Goal: Information Seeking & Learning: Learn about a topic

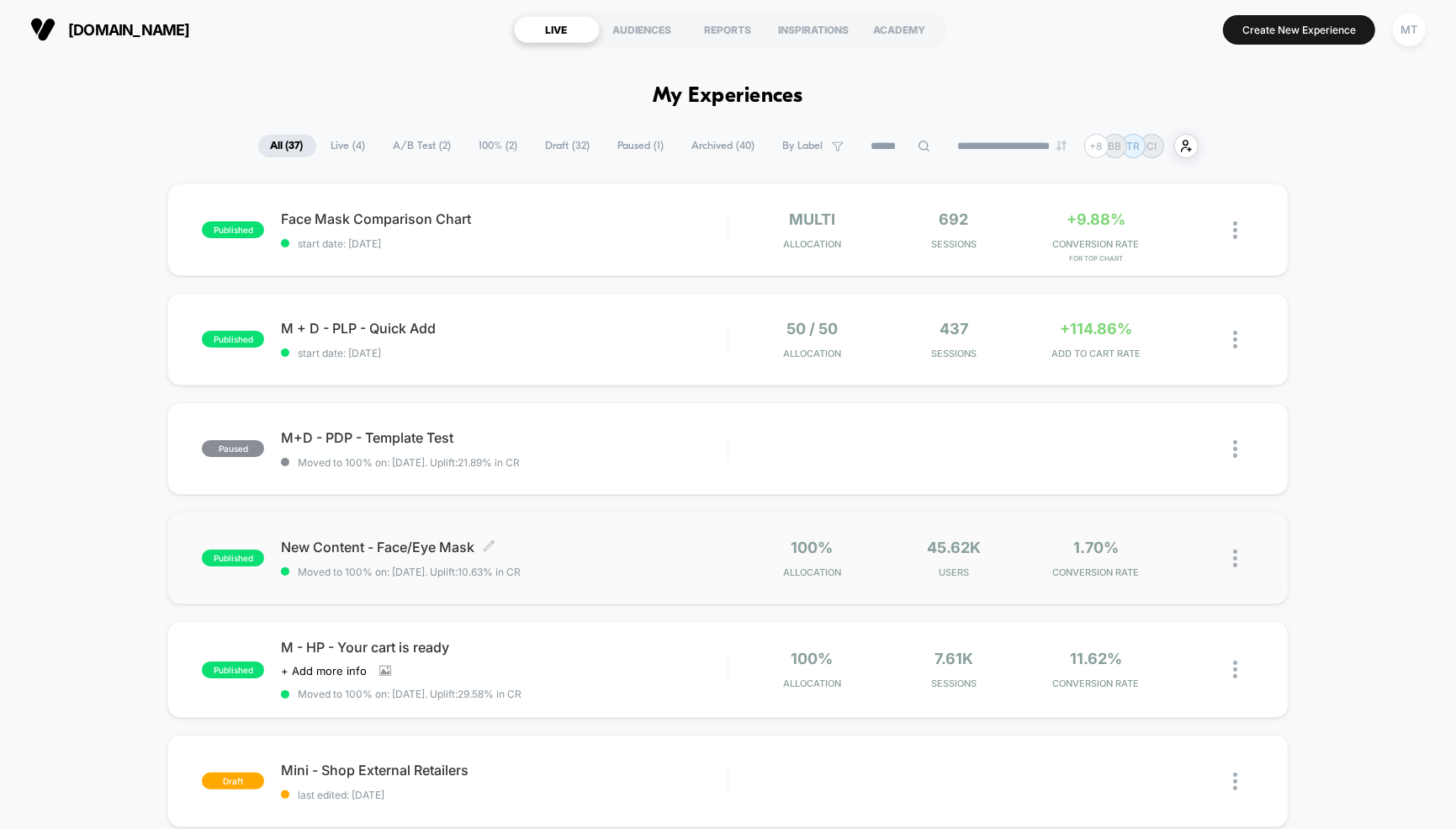
click at [591, 556] on div "New Content - Face/Eye Mask Click to edit experience details Click to edit expe…" at bounding box center [505, 559] width 447 height 40
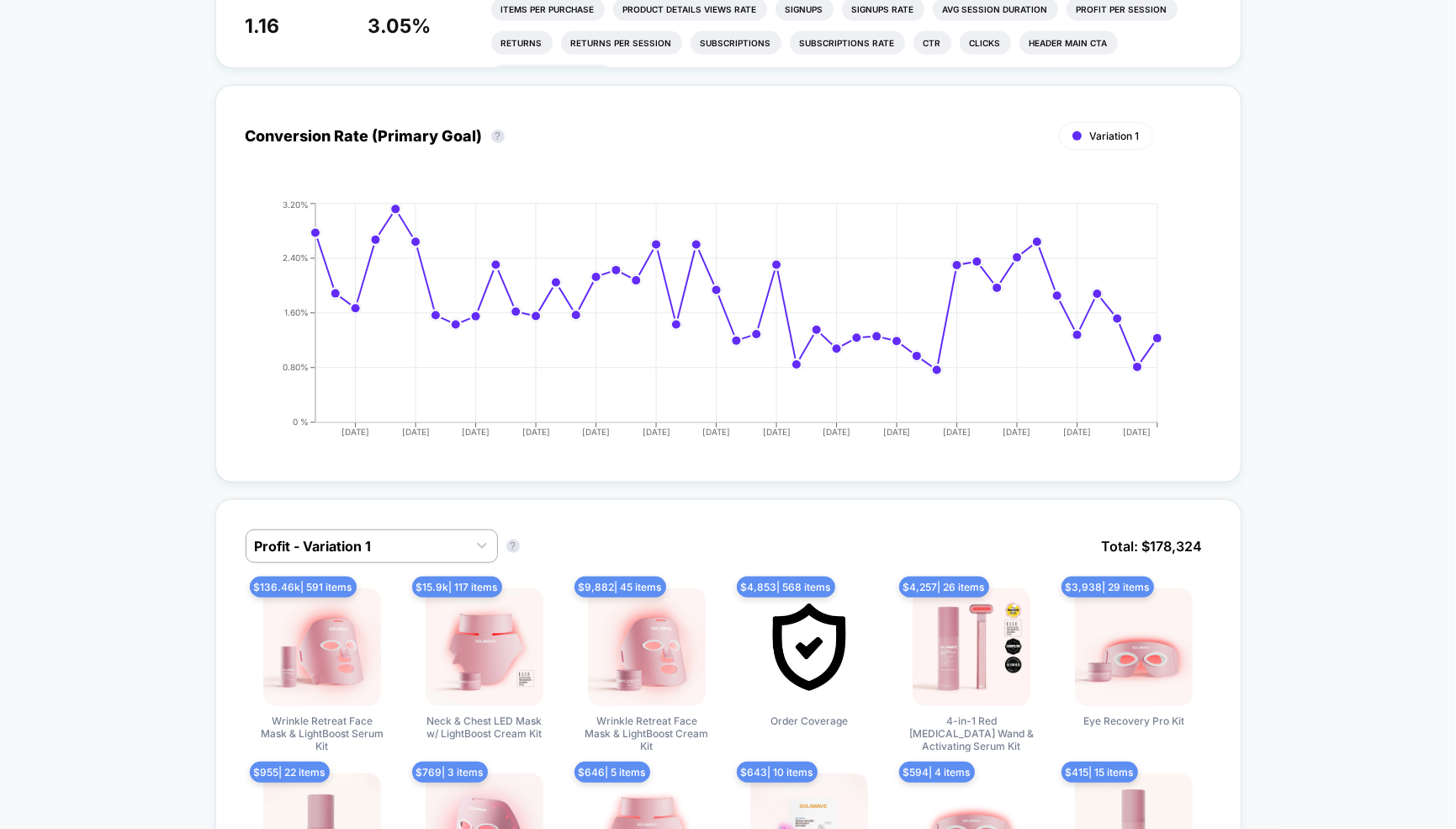
scroll to position [488, 0]
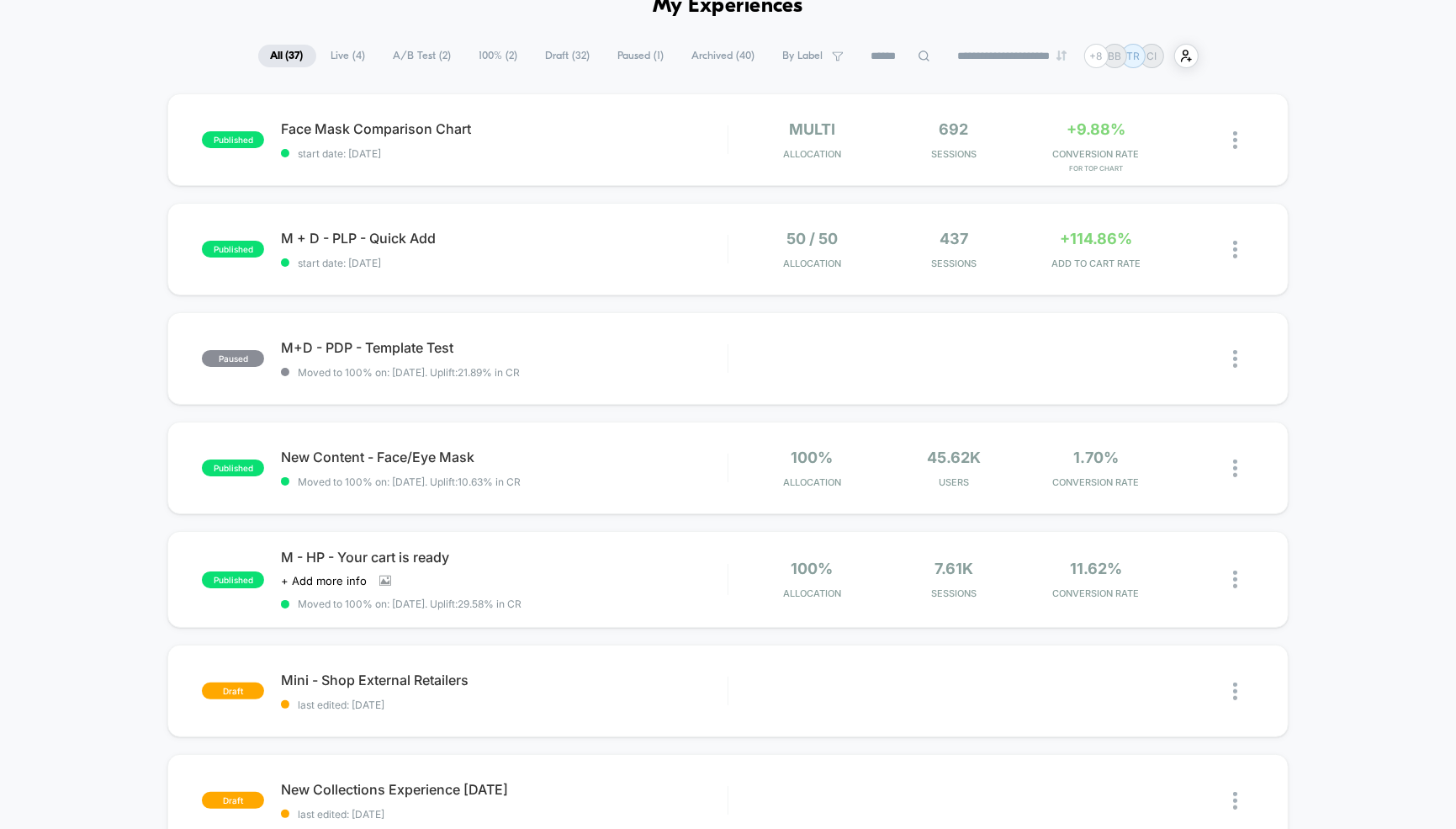
scroll to position [116, 0]
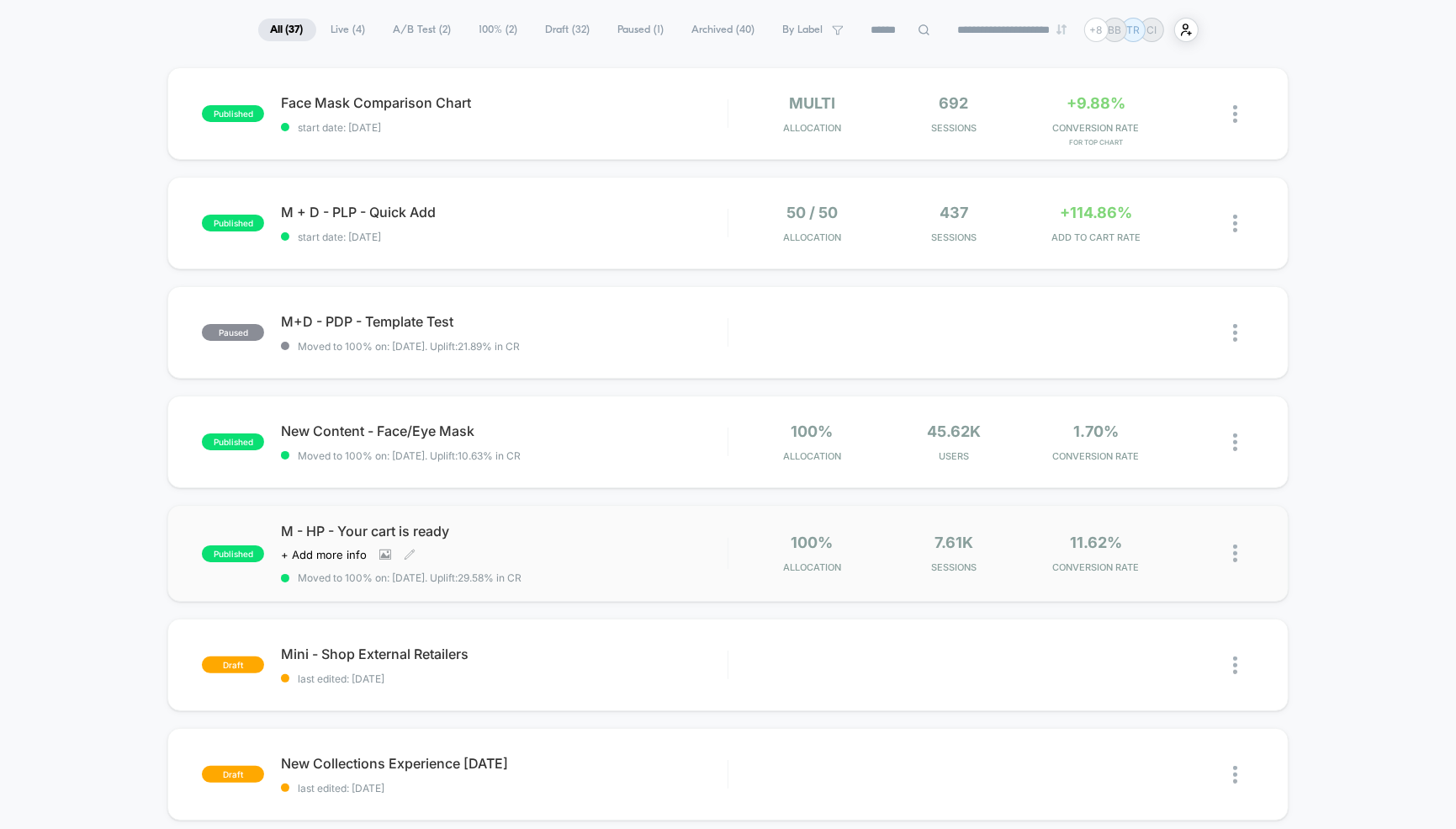
click at [581, 541] on div "M - HP - Your cart is ready Click to view images Click to edit experience detai…" at bounding box center [505, 553] width 447 height 62
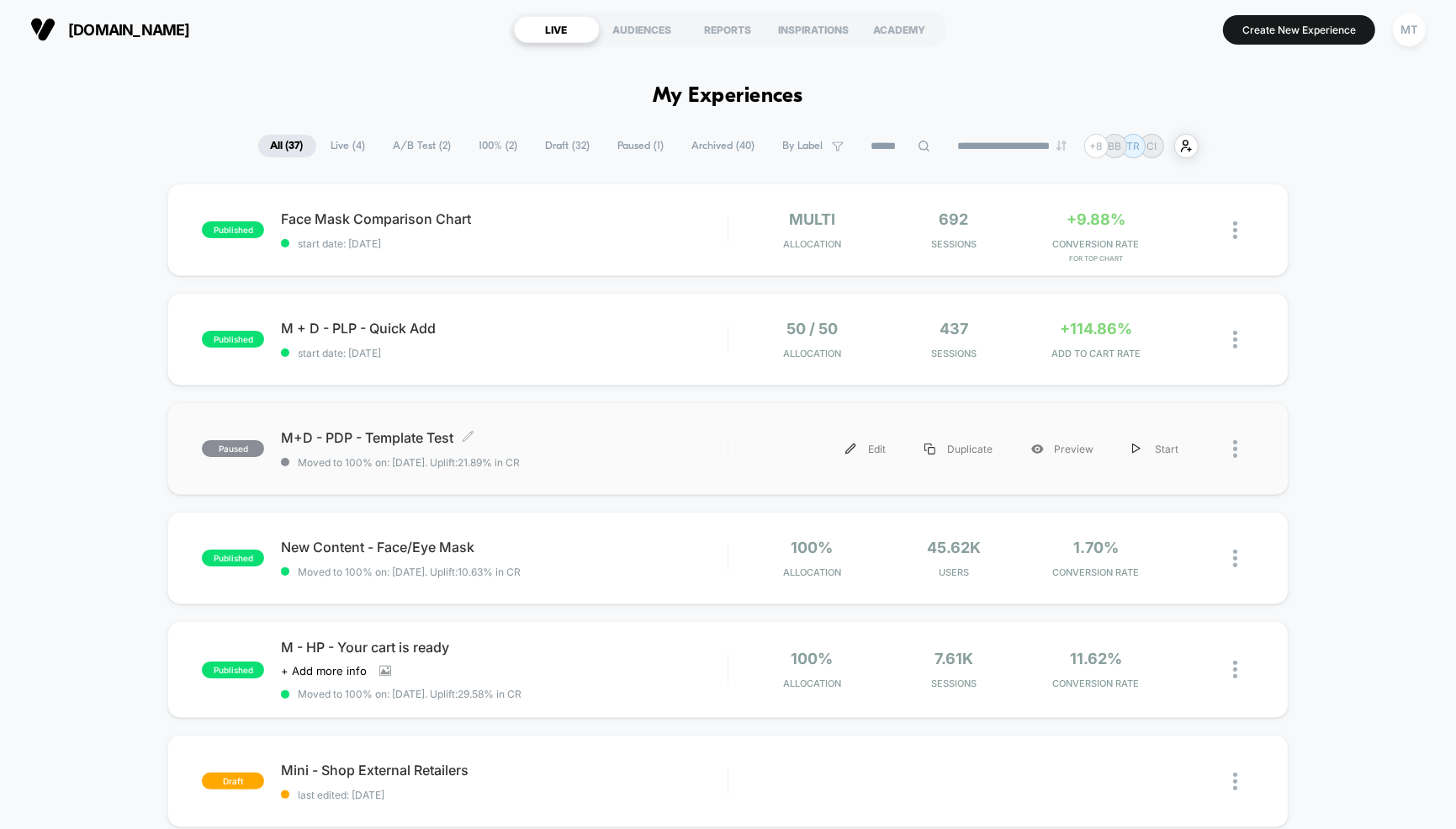
click at [614, 451] on div "M+D - PDP - Template Test Click to edit experience details Click to edit experi…" at bounding box center [505, 449] width 447 height 40
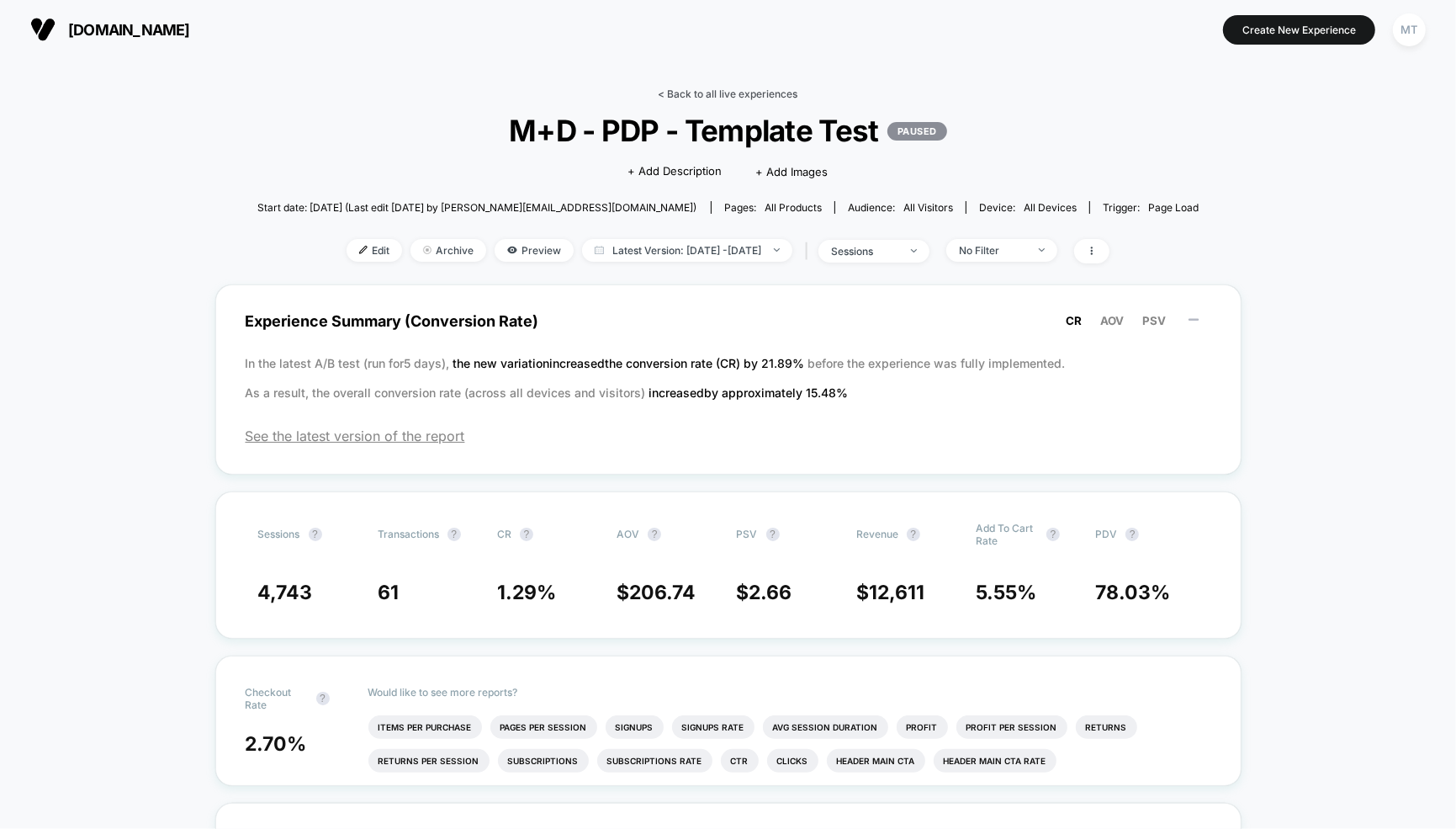
click at [684, 90] on link "< Back to all live experiences" at bounding box center [728, 93] width 140 height 12
